Goal: Information Seeking & Learning: Learn about a topic

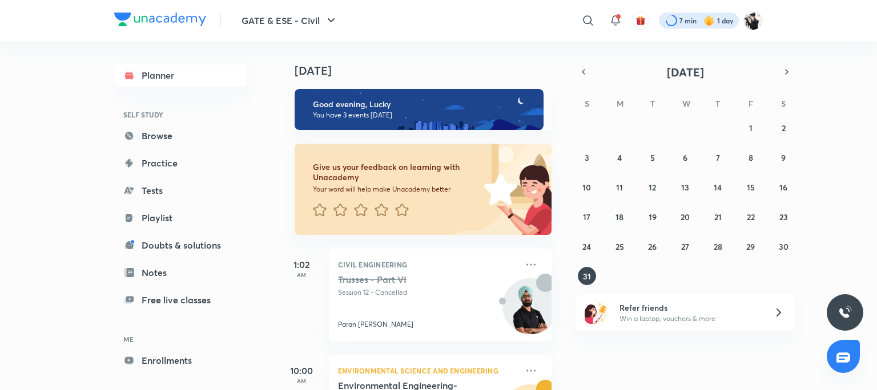
click at [718, 22] on div at bounding box center [699, 21] width 80 height 16
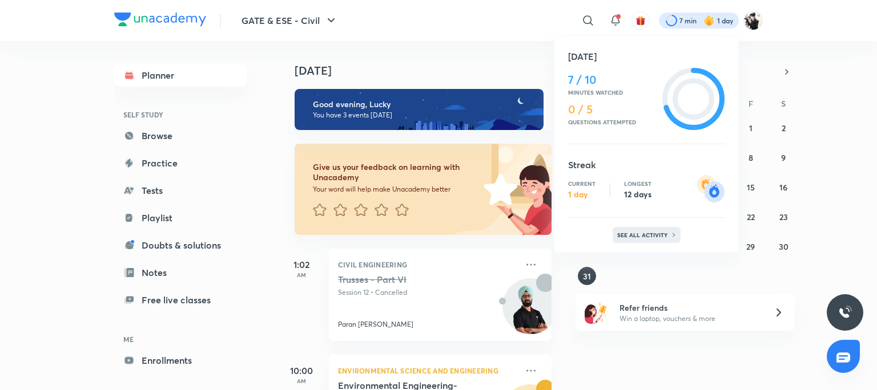
click at [651, 229] on div "See all activity" at bounding box center [646, 235] width 68 height 16
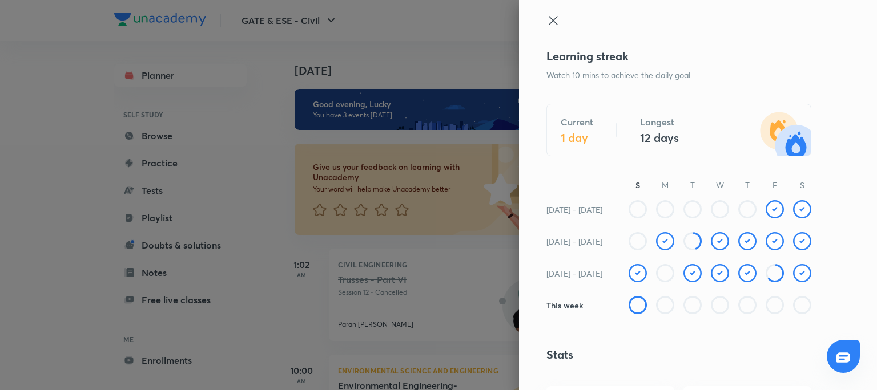
click at [546, 17] on icon at bounding box center [553, 21] width 14 height 14
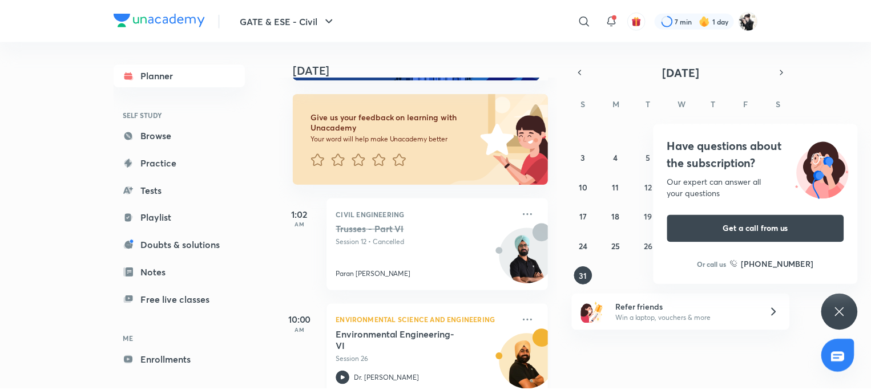
scroll to position [114, 0]
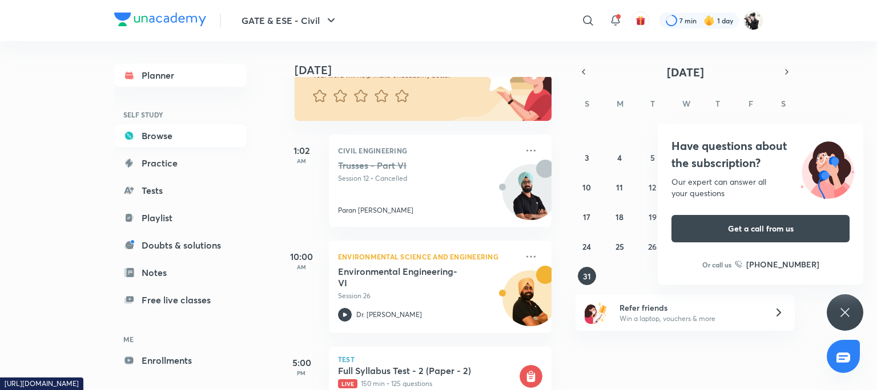
click at [149, 136] on link "Browse" at bounding box center [180, 135] width 132 height 23
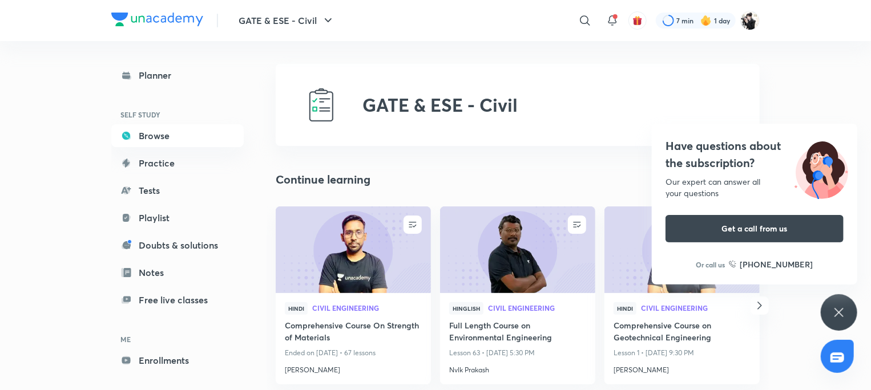
click at [834, 305] on div "Have questions about the subscription? Our expert can answer all your questions…" at bounding box center [839, 312] width 37 height 37
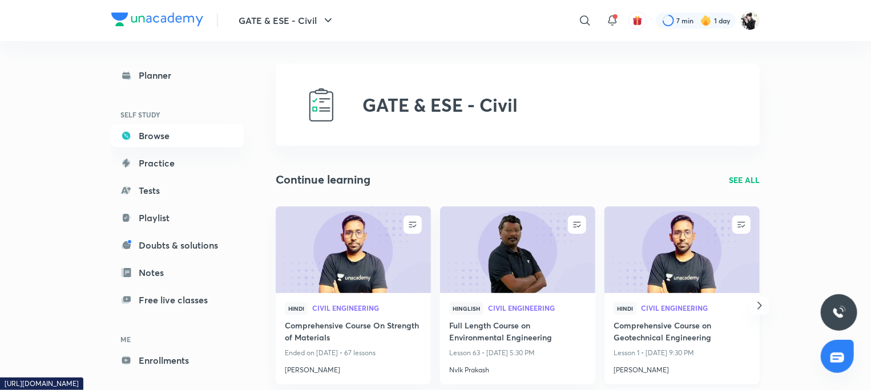
click at [653, 334] on h4 "Comprehensive Course on Geotechnical Engineering" at bounding box center [682, 333] width 137 height 26
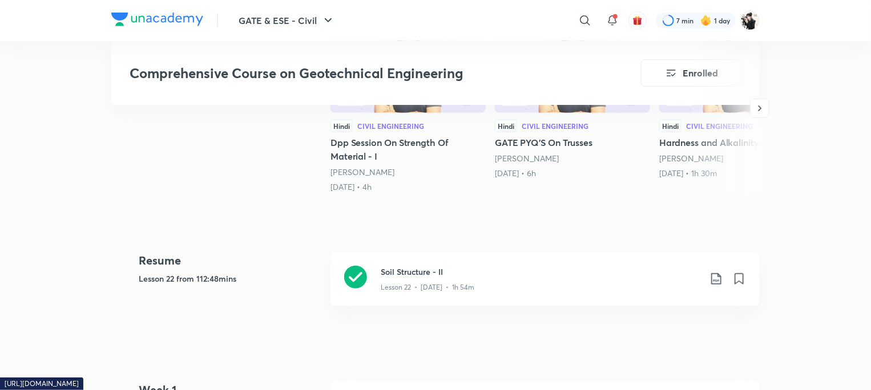
scroll to position [342, 0]
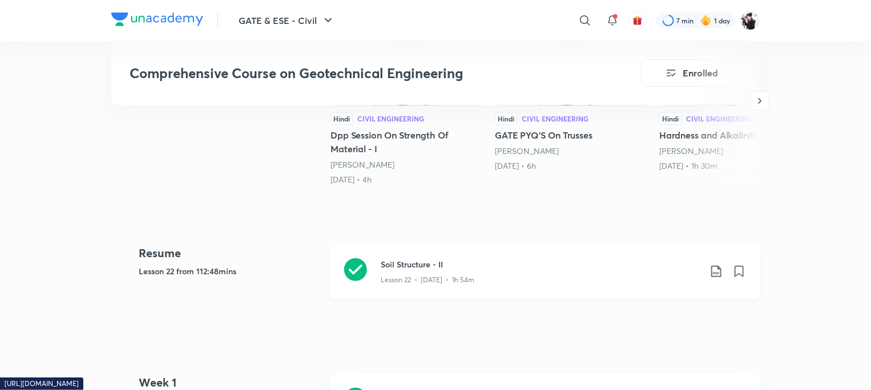
click at [406, 261] on h3 "Soil Structure - II" at bounding box center [541, 265] width 320 height 12
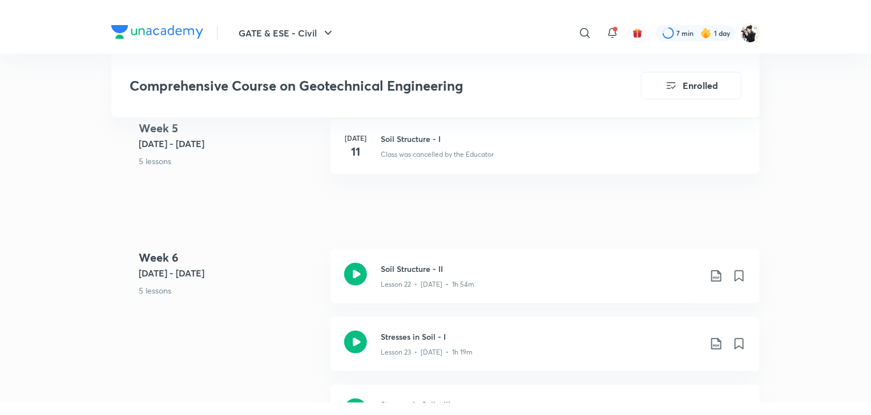
scroll to position [2283, 0]
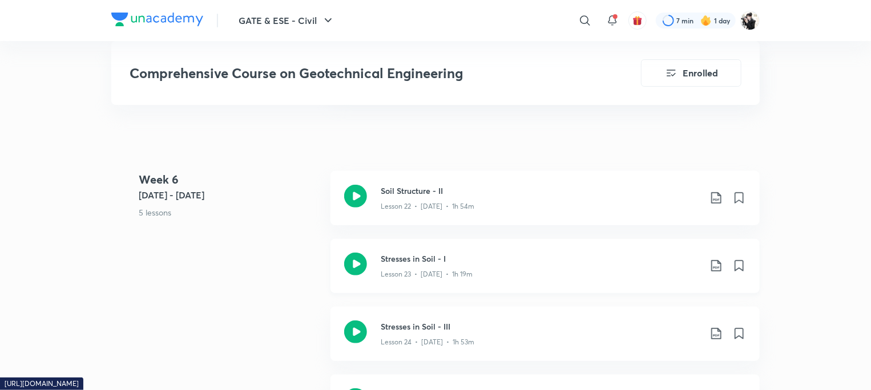
click at [397, 256] on h3 "Stresses in Soil - I" at bounding box center [541, 259] width 320 height 12
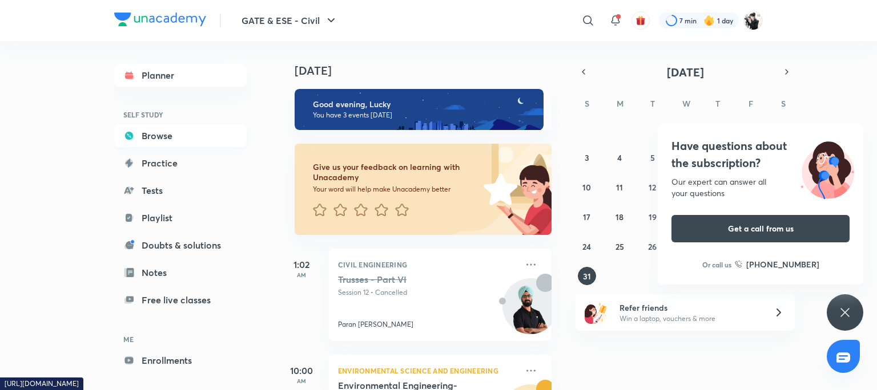
click at [128, 130] on link "Browse" at bounding box center [180, 135] width 132 height 23
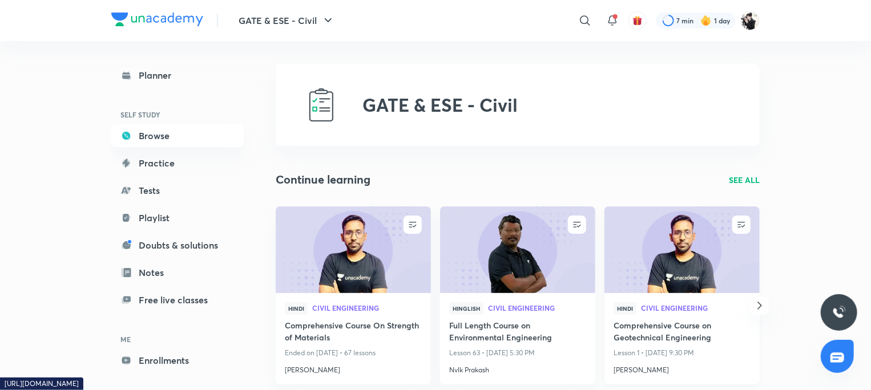
click at [648, 330] on h4 "Comprehensive Course on Geotechnical Engineering" at bounding box center [682, 333] width 137 height 26
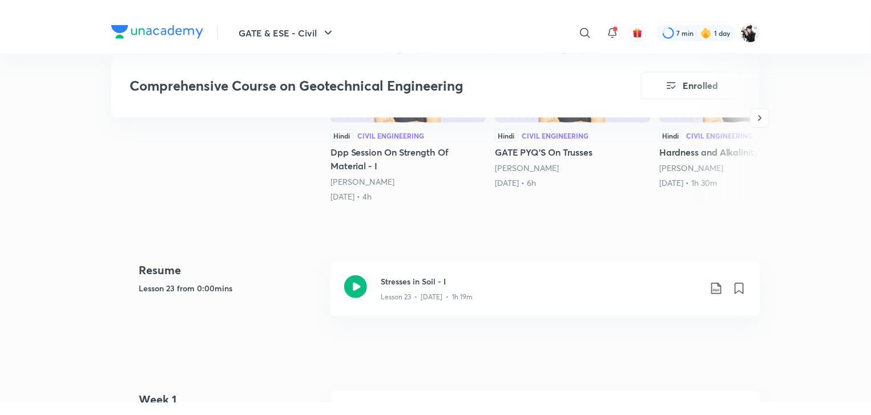
scroll to position [400, 0]
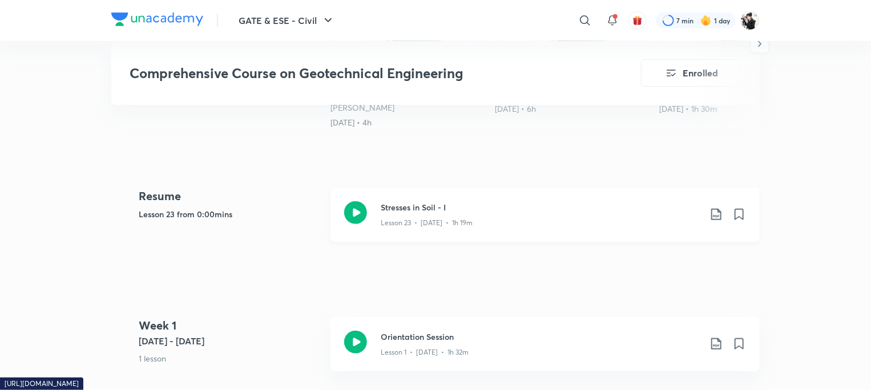
click at [418, 208] on h3 "Stresses in Soil - I" at bounding box center [541, 207] width 320 height 12
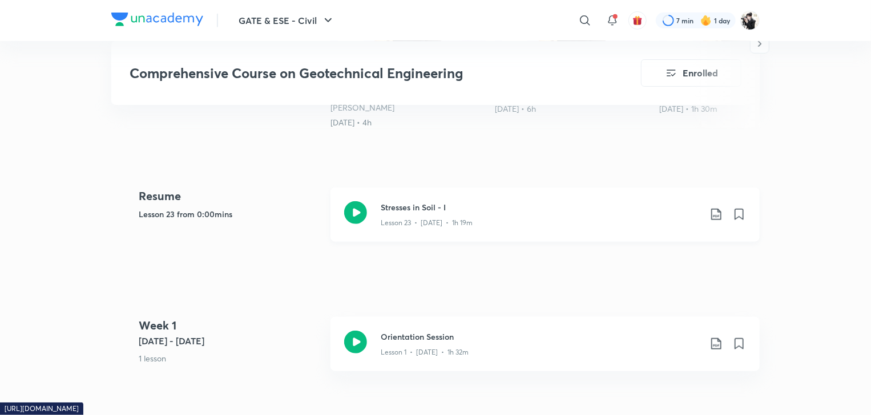
click at [418, 218] on p "Lesson 23 • [DATE] • 1h 19m" at bounding box center [427, 223] width 92 height 10
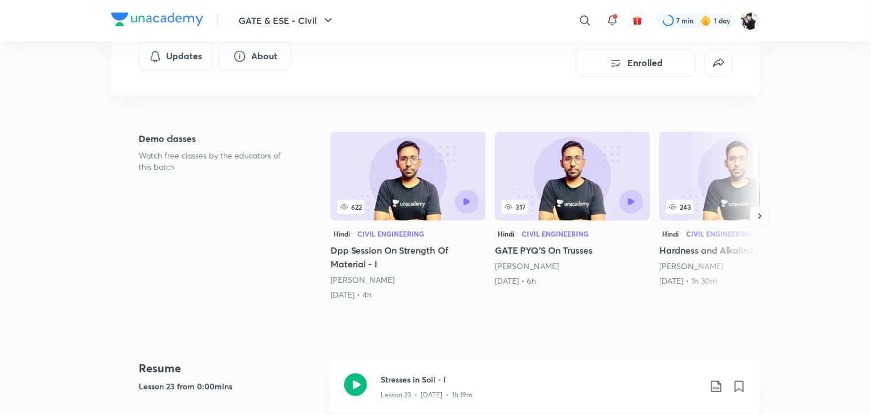
scroll to position [228, 0]
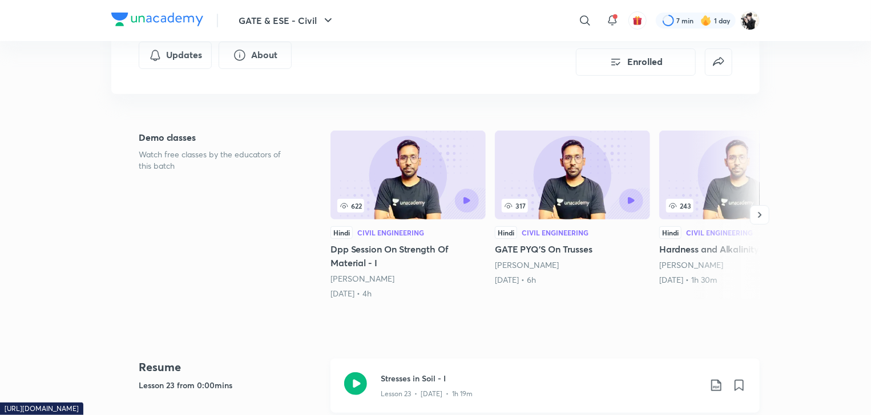
click at [373, 390] on div "Stresses in Soil - I Lesson 23 • [DATE] • 1h 19m" at bounding box center [544, 386] width 429 height 54
